Goal: Navigation & Orientation: Find specific page/section

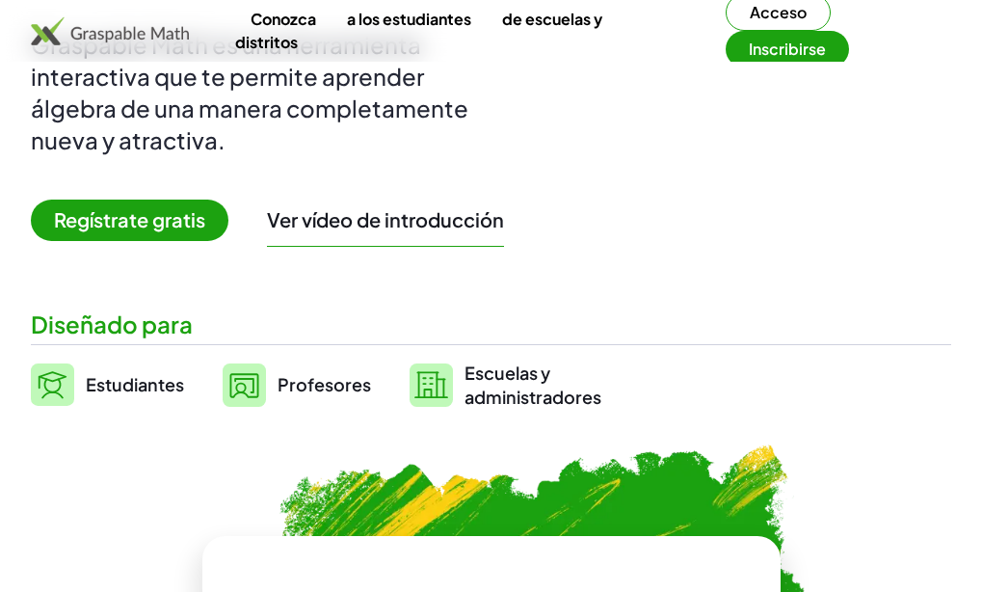
scroll to position [281, 0]
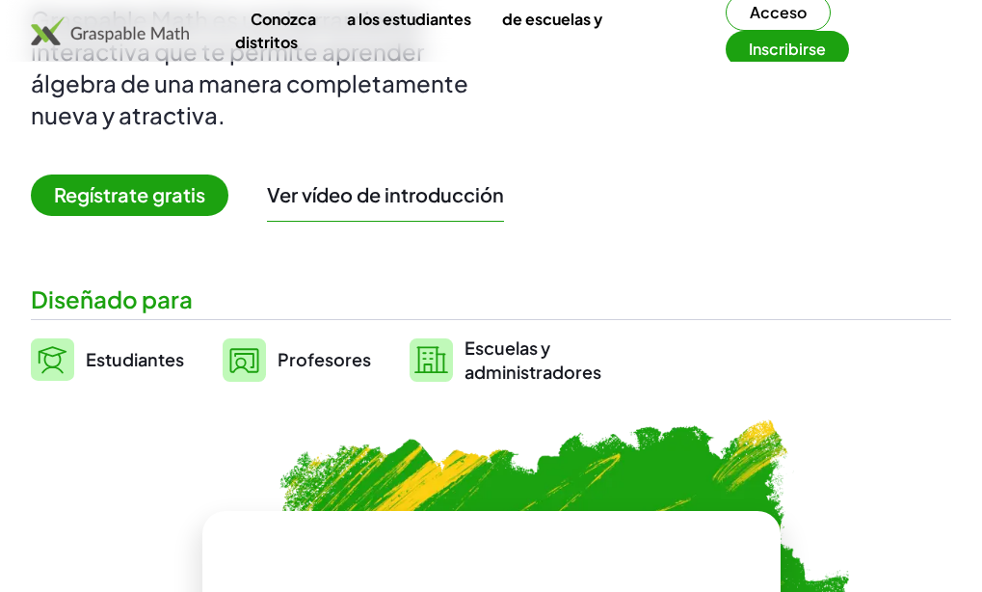
click at [141, 206] on font "Regístrate gratis" at bounding box center [129, 194] width 151 height 24
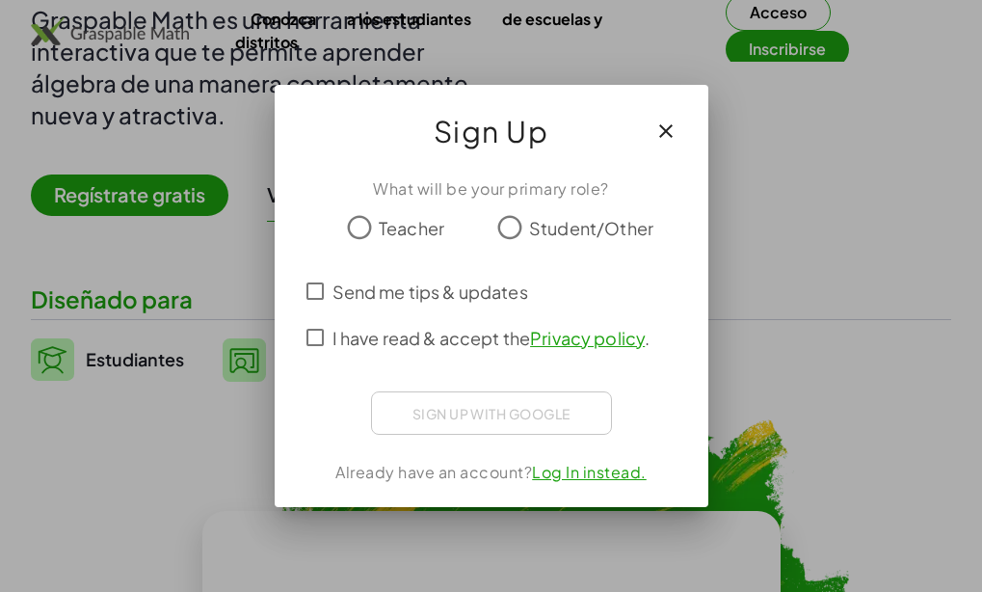
scroll to position [0, 0]
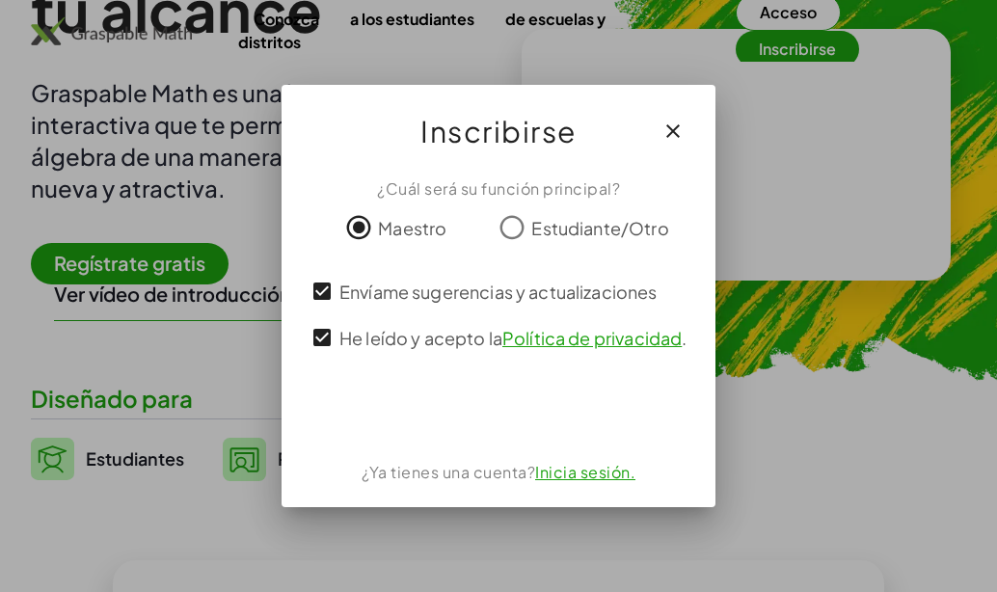
click at [582, 478] on font "Inicia sesión." at bounding box center [585, 472] width 100 height 20
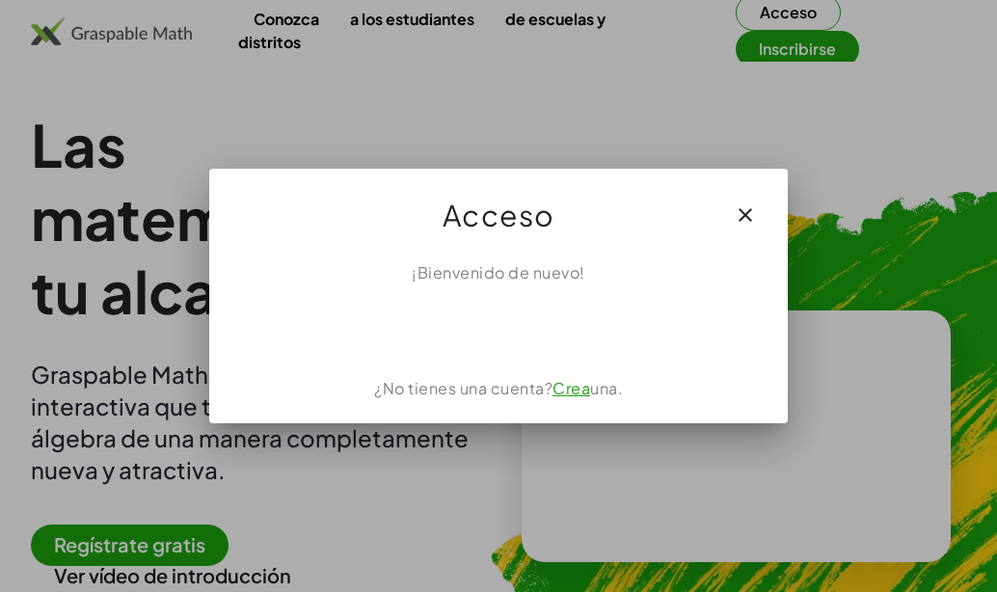
click at [574, 389] on font "Crea" at bounding box center [571, 388] width 38 height 20
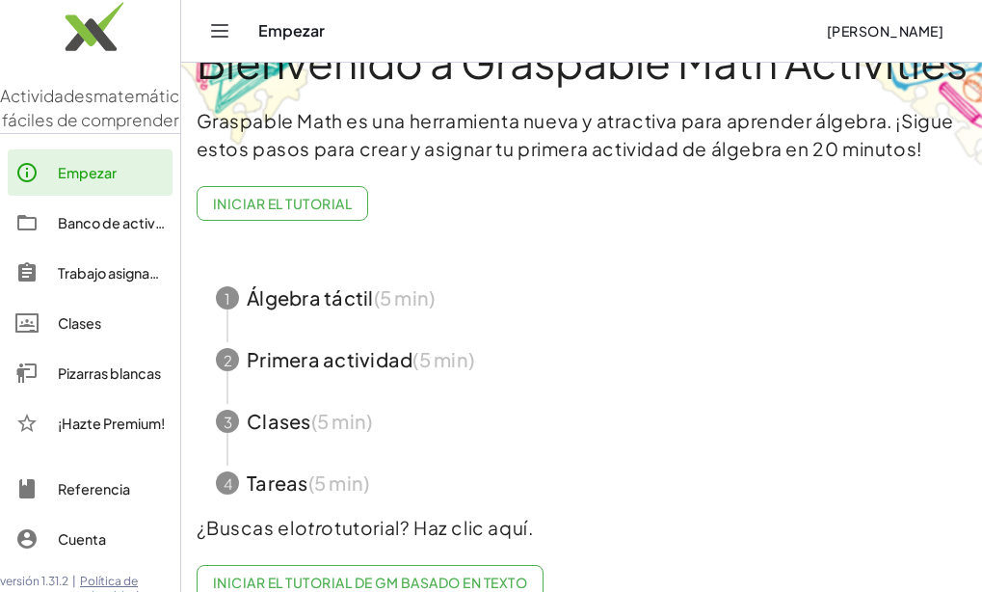
scroll to position [115, 0]
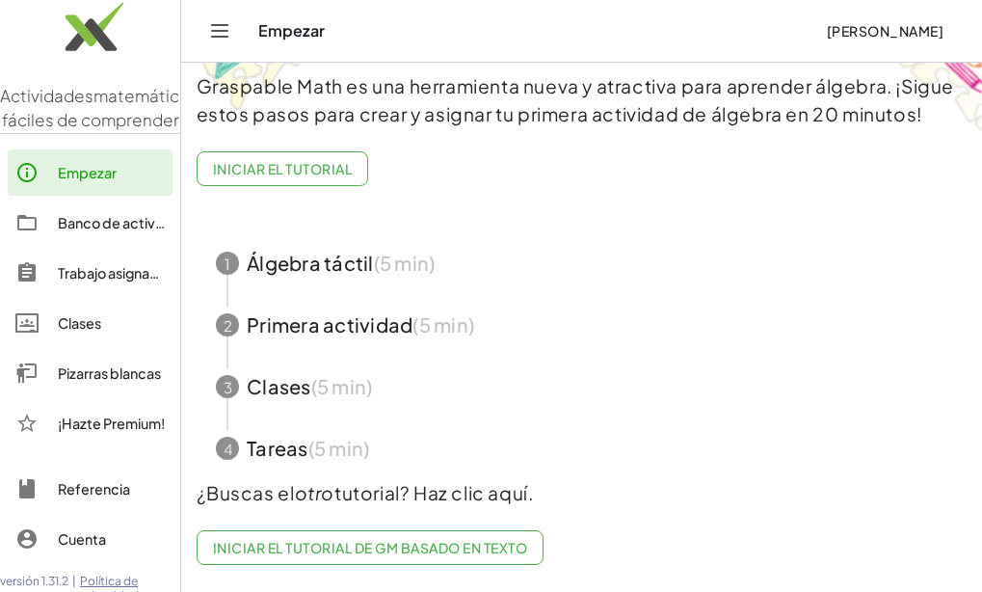
click at [281, 373] on span "button" at bounding box center [582, 387] width 778 height 62
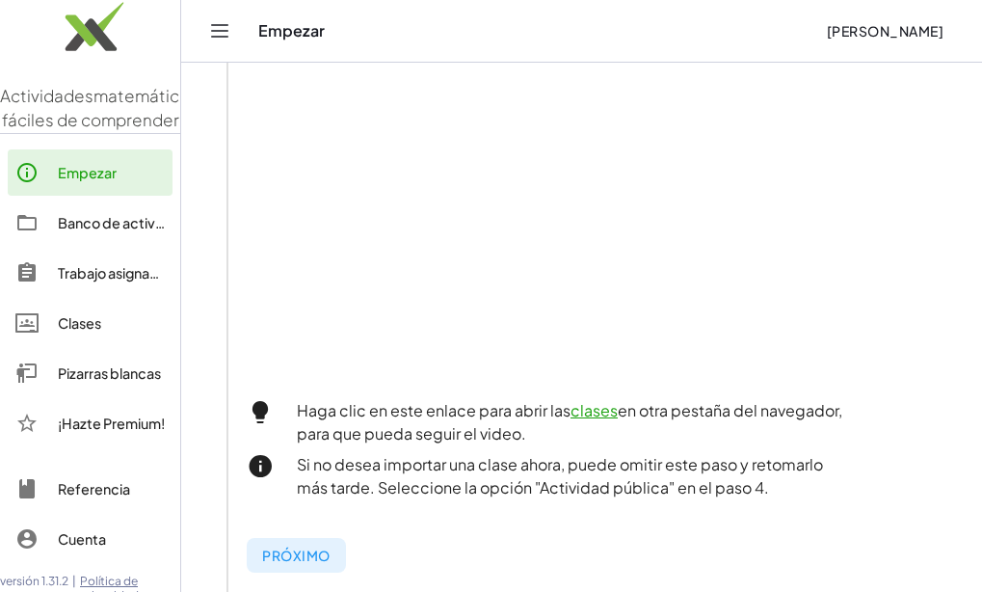
scroll to position [562, 0]
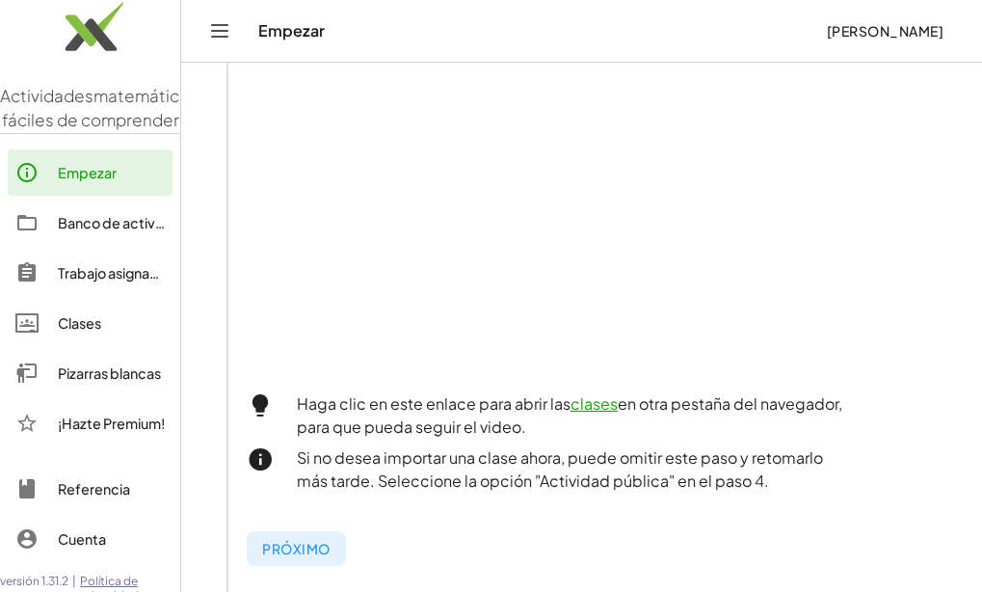
drag, startPoint x: 986, startPoint y: 253, endPoint x: 972, endPoint y: 315, distance: 64.3
click at [972, 315] on div "Bienvenido a Graspable Math Activities Graspable Math es una herramienta nueva …" at bounding box center [581, 128] width 801 height 1255
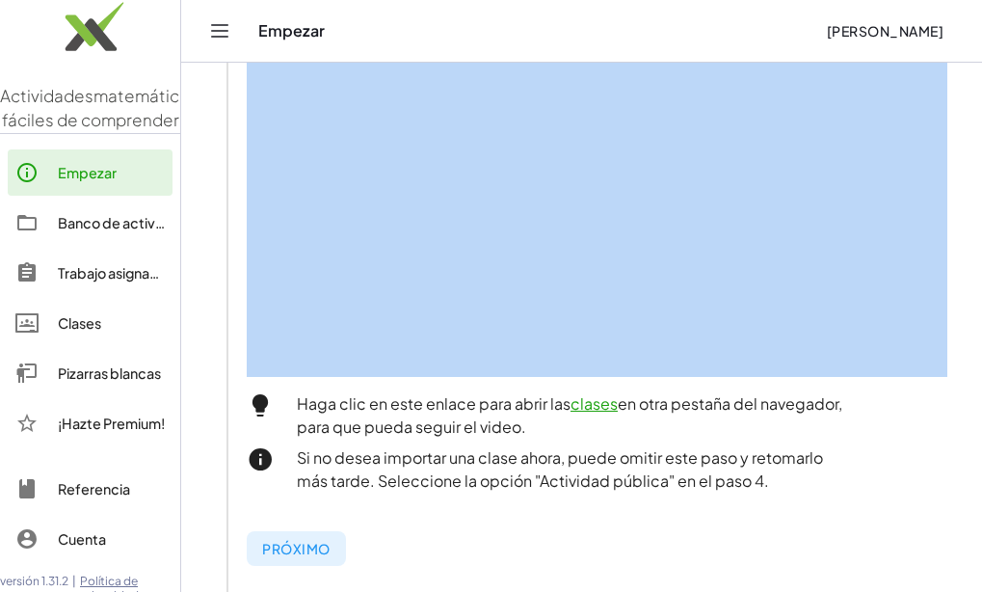
click at [972, 315] on div "Bienvenido a Graspable Math Activities Graspable Math es una herramienta nueva …" at bounding box center [581, 128] width 801 height 1255
click at [98, 334] on div "Clases" at bounding box center [111, 322] width 107 height 23
